Goal: Transaction & Acquisition: Purchase product/service

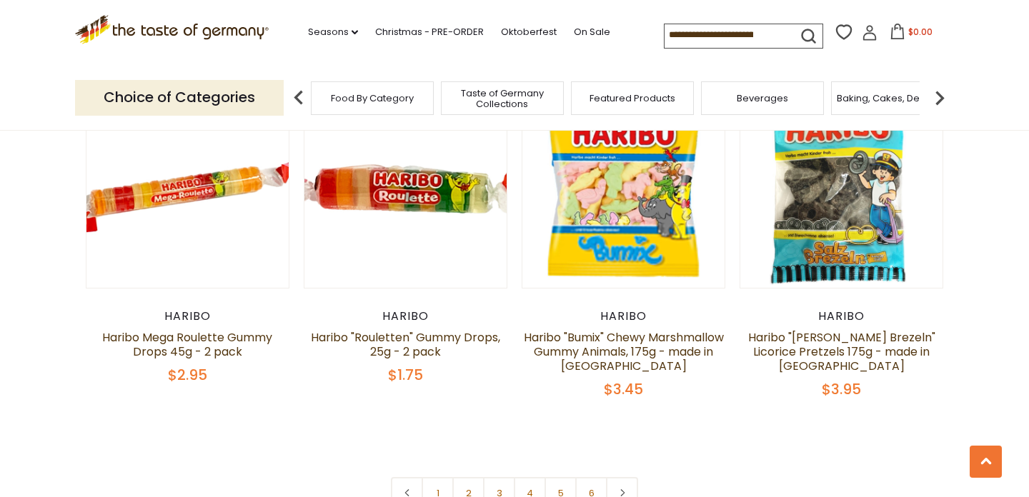
scroll to position [2989, 0]
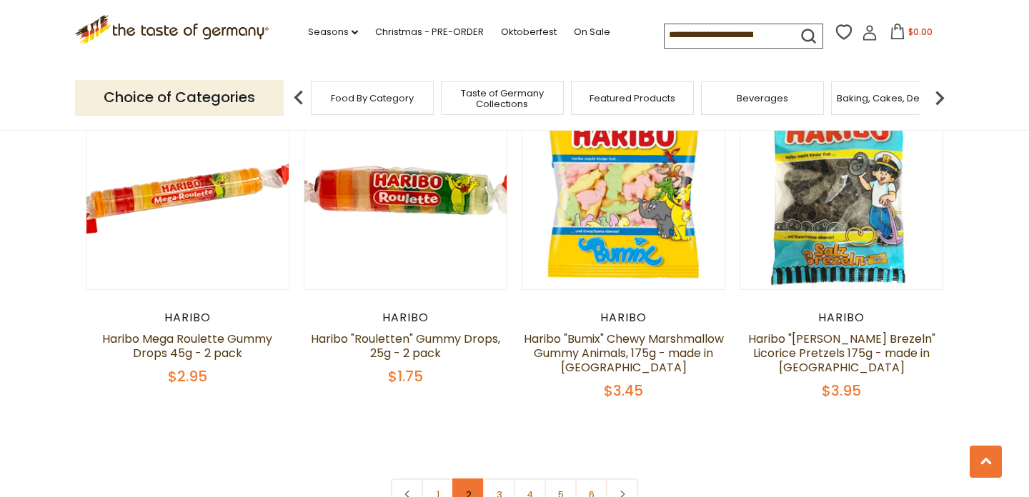
click at [467, 479] on link "2" at bounding box center [468, 495] width 32 height 32
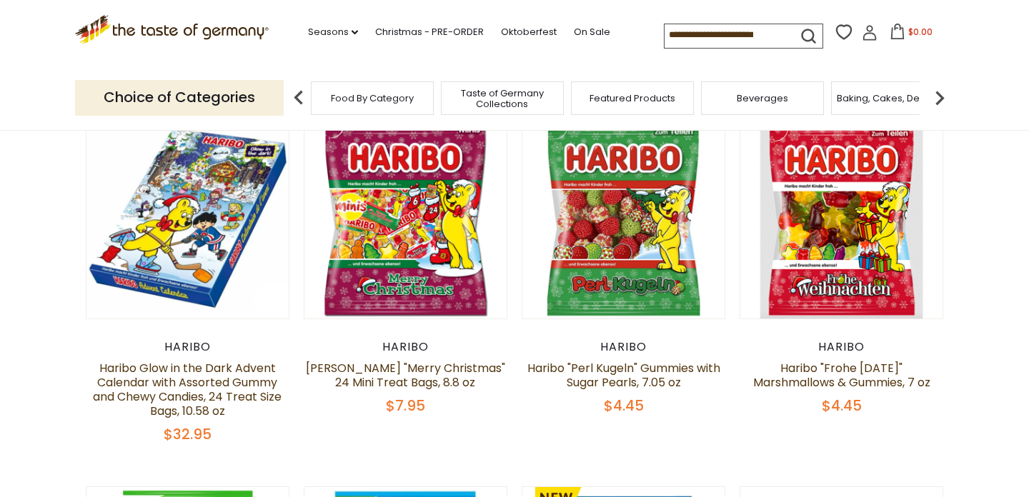
scroll to position [141, 0]
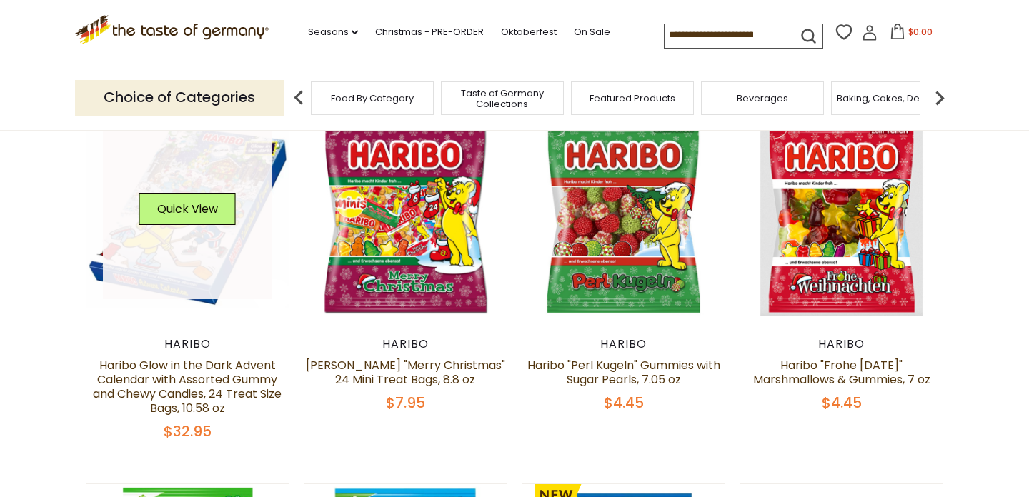
click at [146, 239] on link at bounding box center [188, 214] width 170 height 170
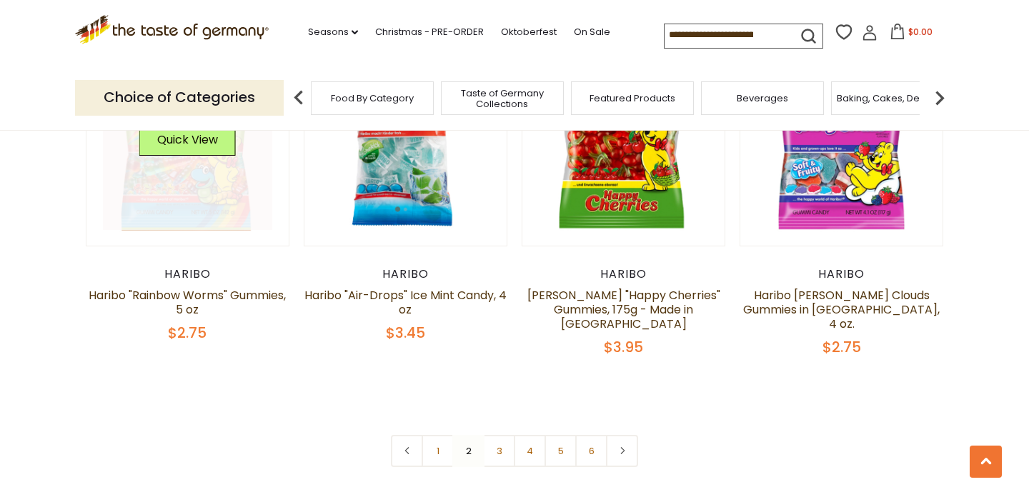
scroll to position [3119, 0]
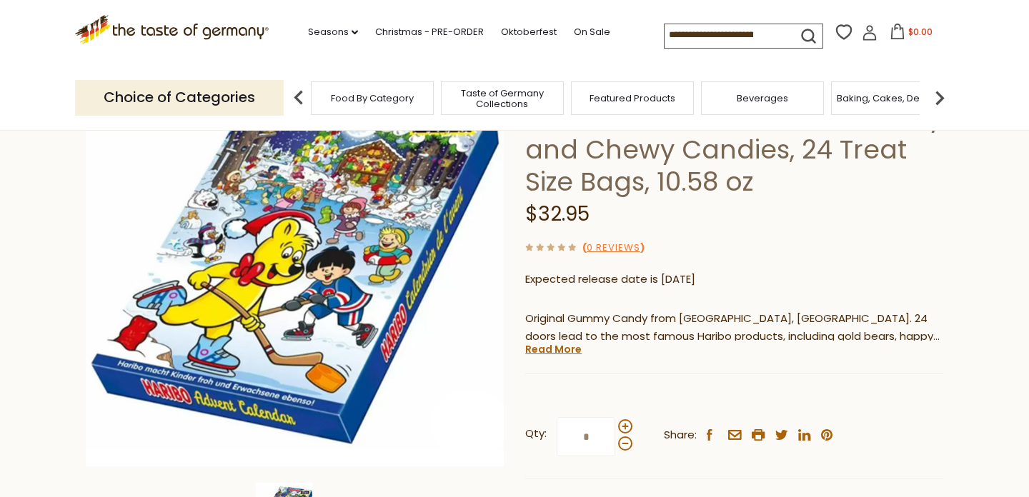
scroll to position [176, 0]
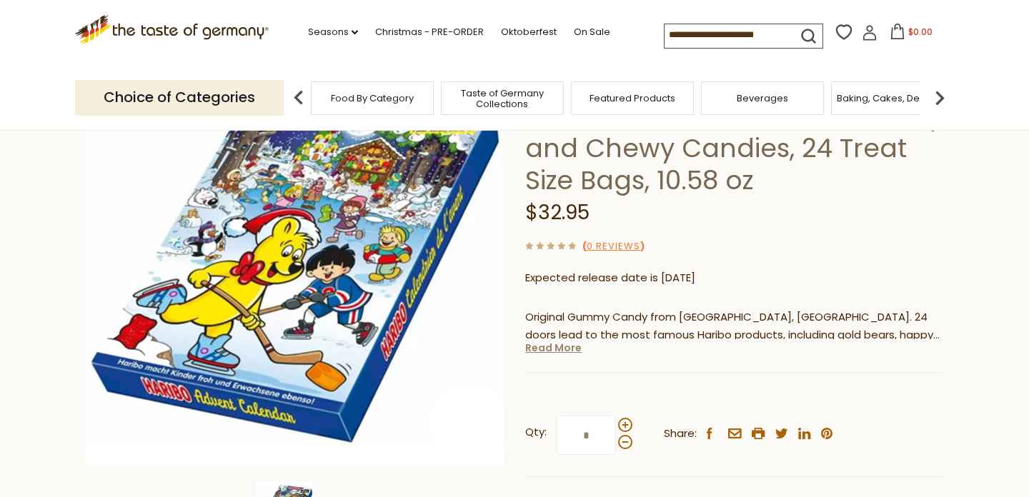
click at [550, 354] on link "Read More" at bounding box center [553, 348] width 56 height 14
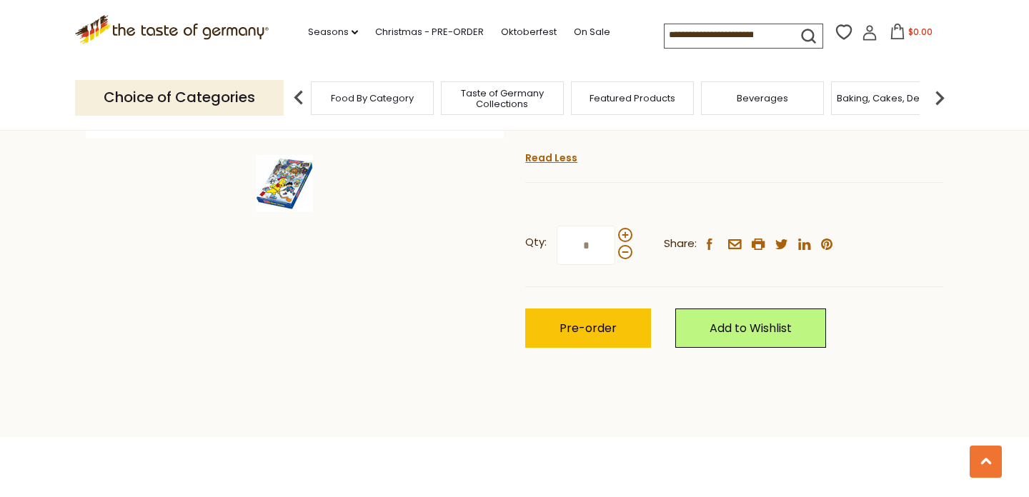
scroll to position [491, 0]
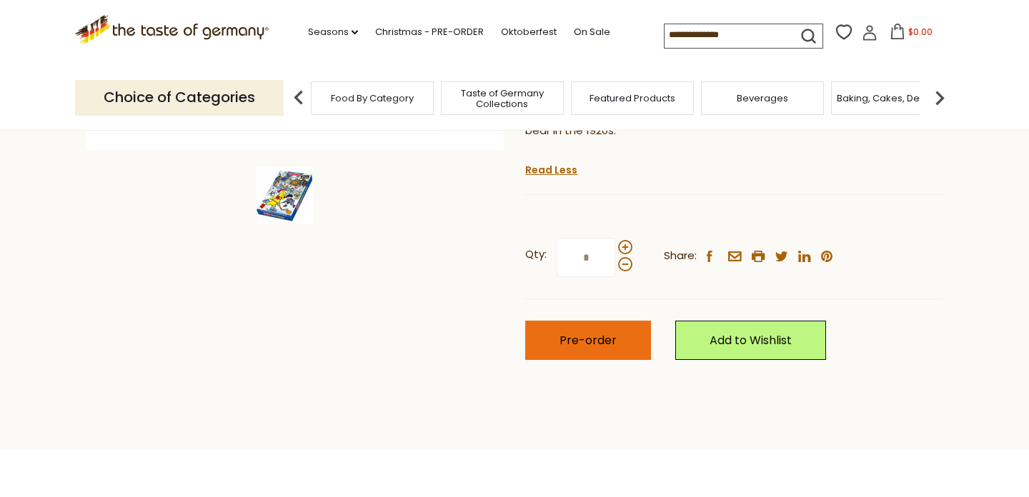
click at [579, 332] on span "Pre-order" at bounding box center [587, 340] width 57 height 16
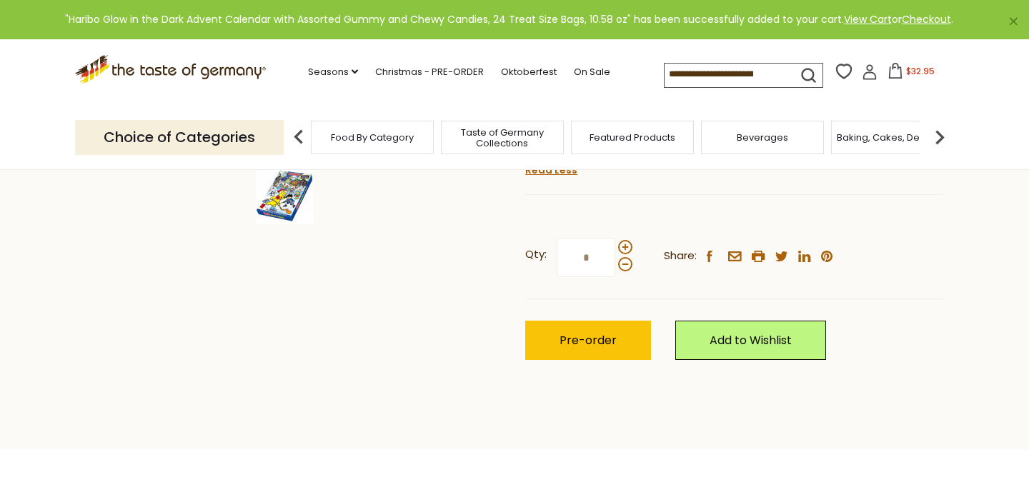
click at [915, 74] on span "$32.95" at bounding box center [920, 71] width 29 height 12
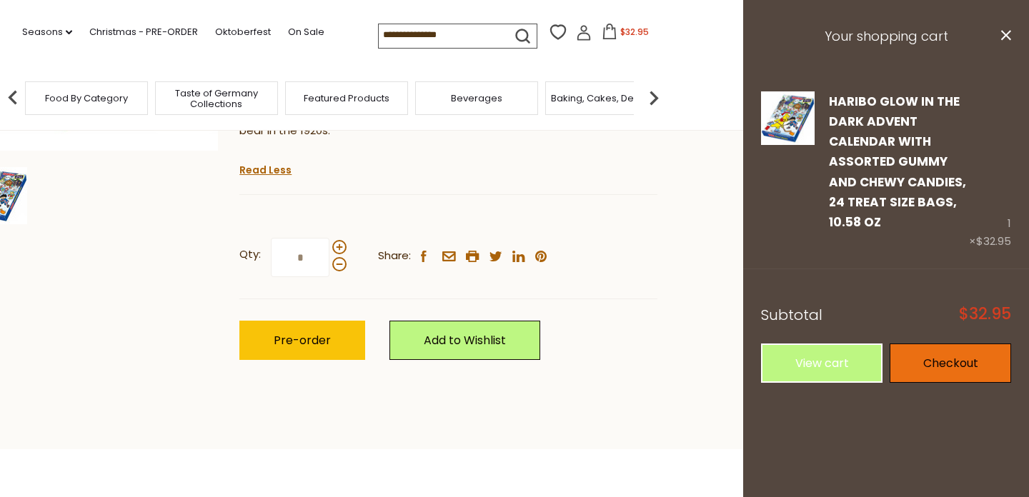
click at [937, 369] on link "Checkout" at bounding box center [950, 363] width 121 height 39
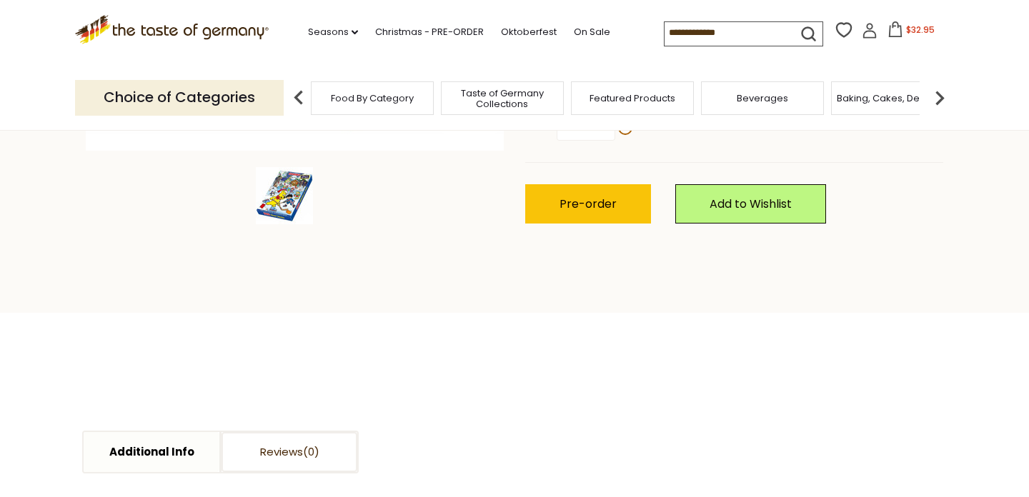
scroll to position [491, 0]
click at [358, 32] on icon "dropdown_arrow" at bounding box center [355, 32] width 6 height 5
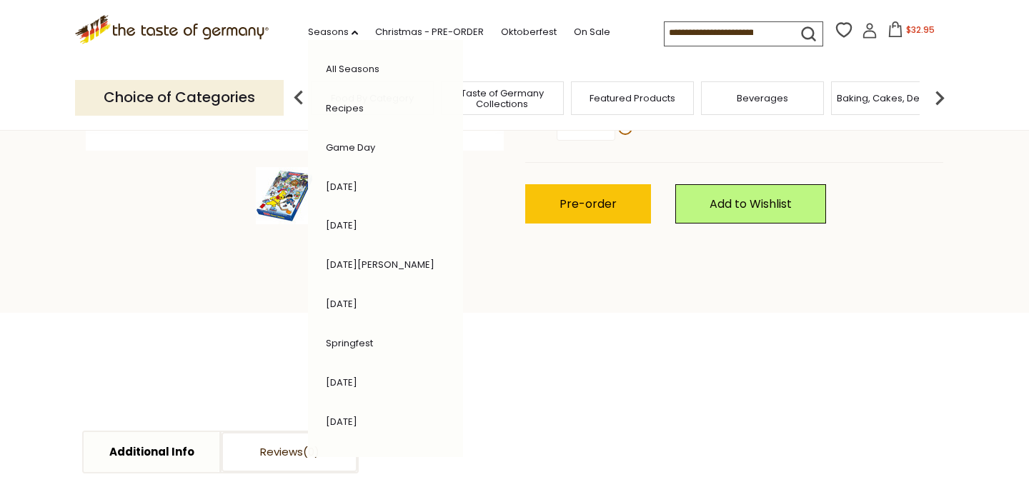
scroll to position [309, 0]
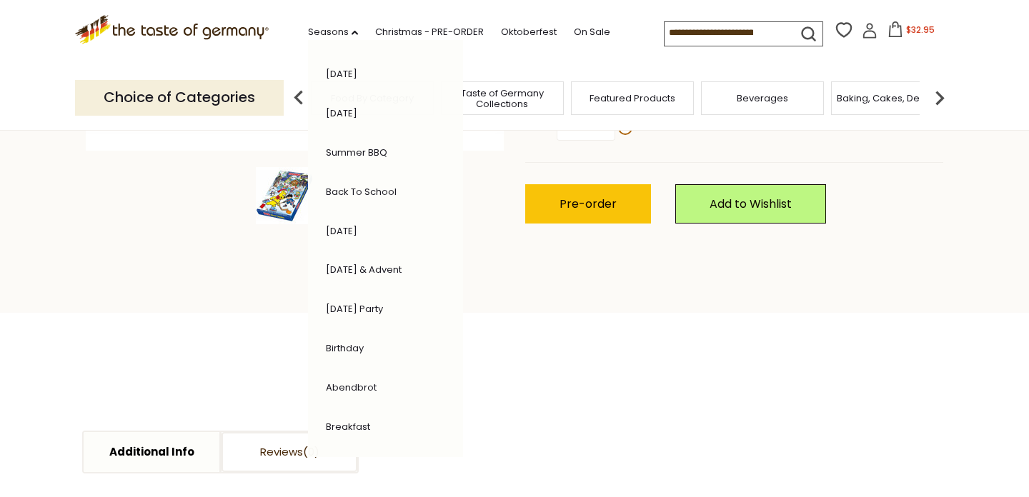
click at [522, 357] on section "Additional Info Reviews Additional Info Release Date: Expected release date is …" at bounding box center [514, 502] width 879 height 378
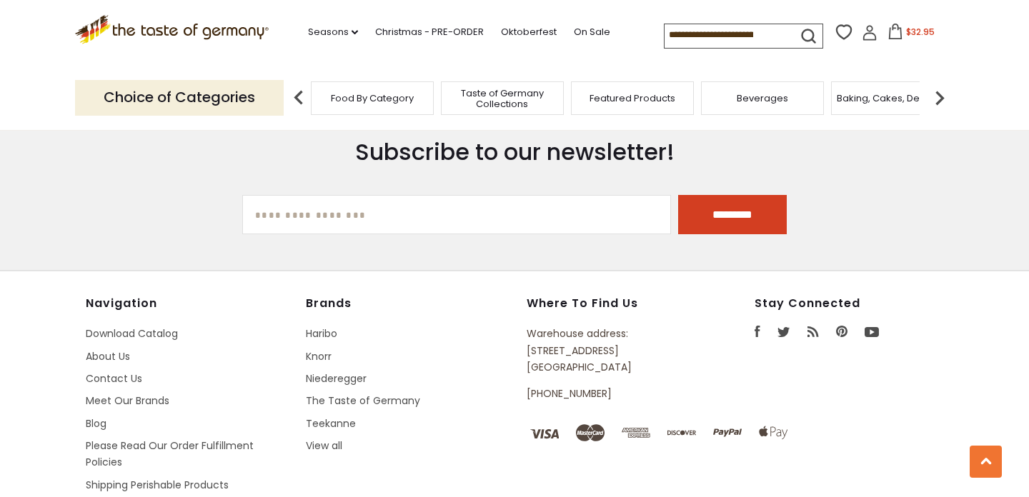
scroll to position [2101, 0]
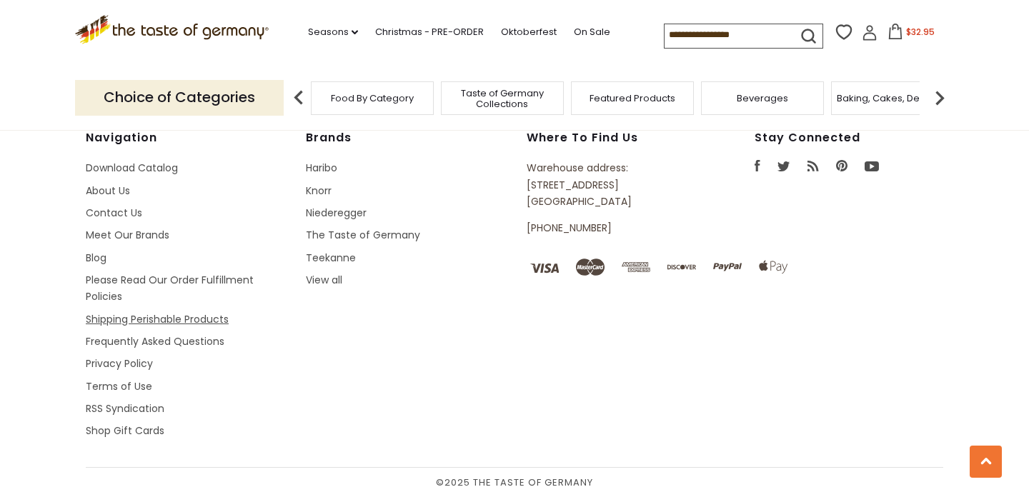
click at [170, 322] on link "Shipping Perishable Products" at bounding box center [157, 319] width 143 height 14
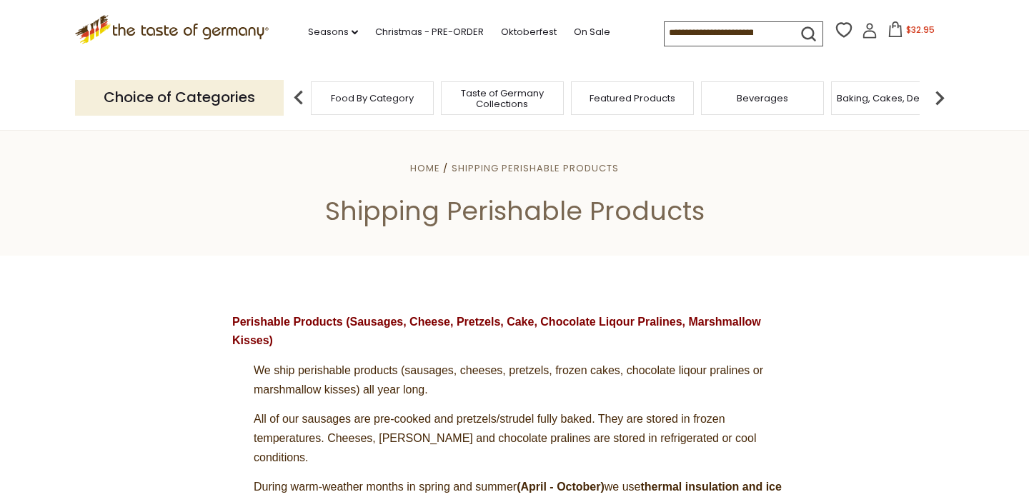
click at [136, 22] on icon ".st0{fill:#EDD300;} .st1{fill:#D33E21;}" at bounding box center [172, 29] width 194 height 29
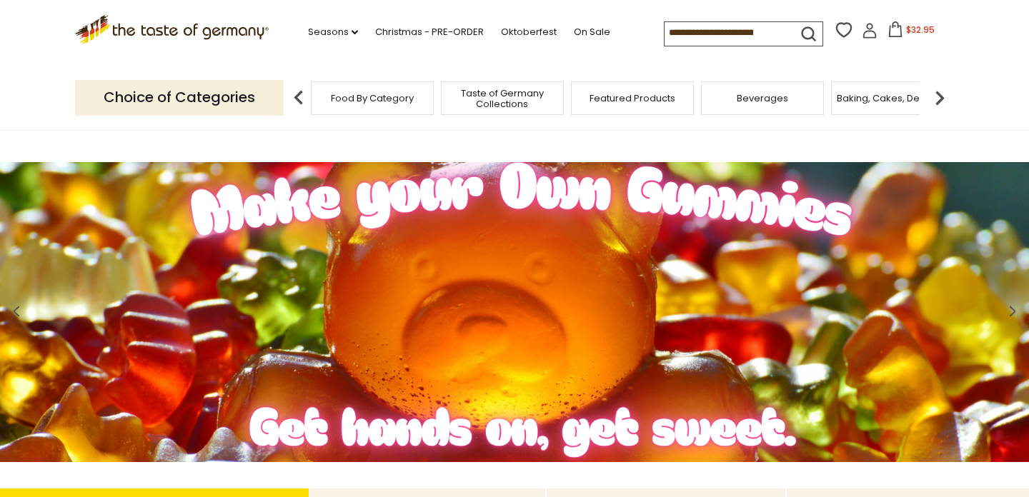
click at [722, 31] on input at bounding box center [724, 32] width 121 height 20
type input "******"
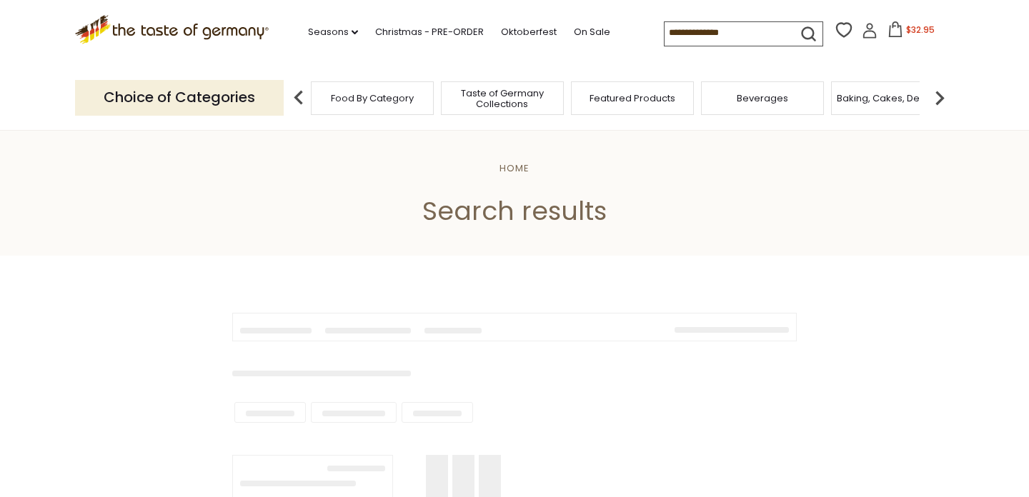
type input "******"
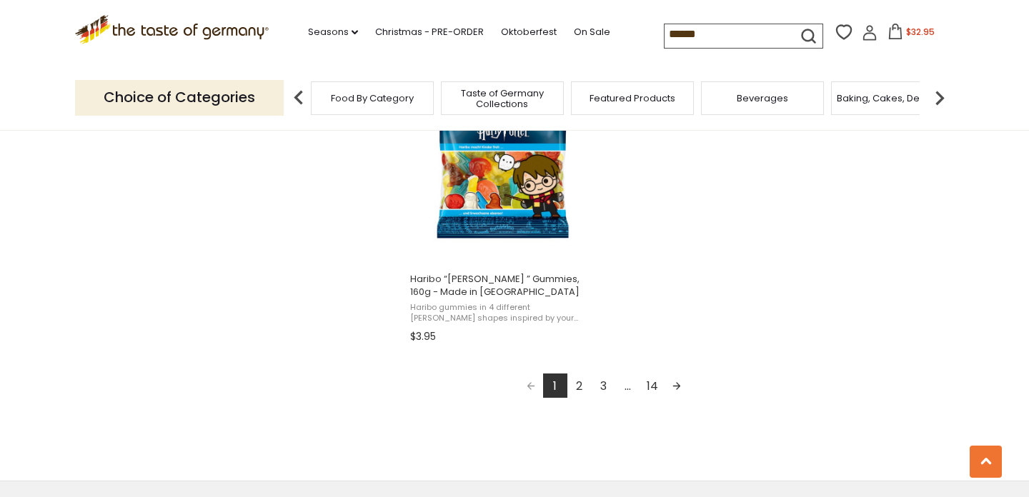
scroll to position [2536, 0]
